Goal: Navigation & Orientation: Find specific page/section

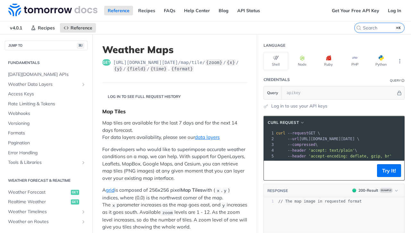
scroll to position [130, 0]
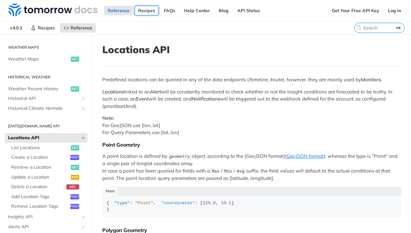
click at [143, 12] on link "Recipes" at bounding box center [147, 11] width 24 height 10
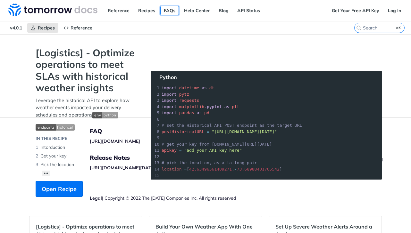
click at [175, 13] on link "FAQs" at bounding box center [169, 11] width 19 height 10
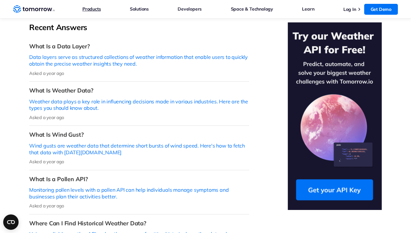
scroll to position [168, 0]
